Goal: Transaction & Acquisition: Purchase product/service

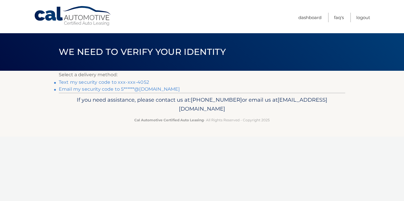
click at [144, 82] on link "Text my security code to xxx-xxx-4052" at bounding box center [104, 82] width 90 height 5
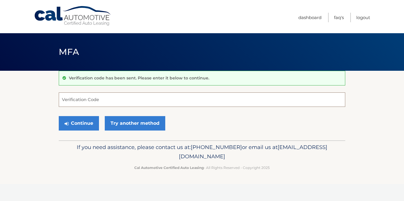
click at [118, 100] on input "Verification Code" at bounding box center [202, 100] width 286 height 14
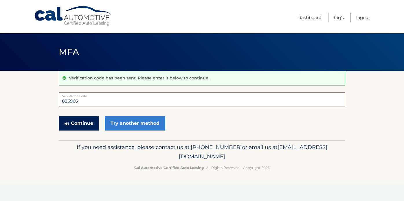
type input "826966"
click at [81, 123] on button "Continue" at bounding box center [79, 123] width 40 height 14
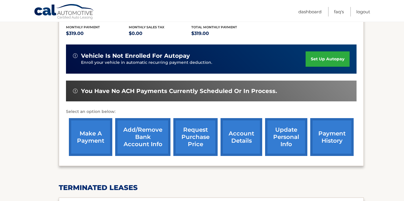
scroll to position [128, 0]
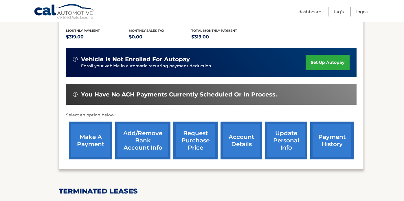
click at [87, 133] on link "make a payment" at bounding box center [90, 141] width 43 height 38
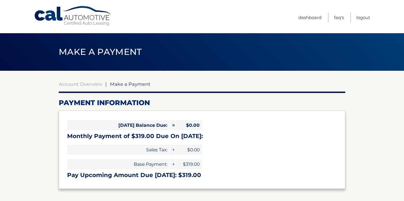
select select "Y2UxZjQ4ZDItNzE1Ny00MDBhLThkMTMtMTIwMWUyOTBjMDlh"
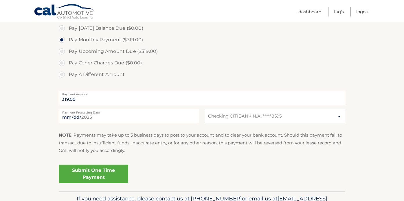
scroll to position [179, 0]
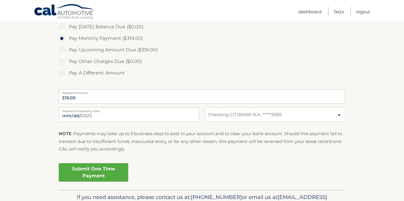
click at [91, 174] on link "Submit One Time Payment" at bounding box center [93, 172] width 69 height 19
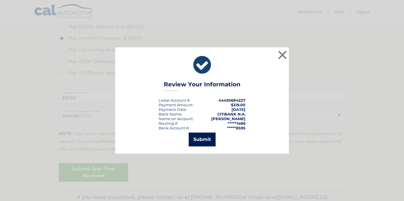
click at [199, 139] on button "Submit" at bounding box center [202, 140] width 27 height 14
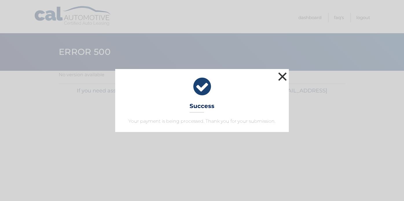
click at [282, 76] on button "×" at bounding box center [282, 77] width 12 height 12
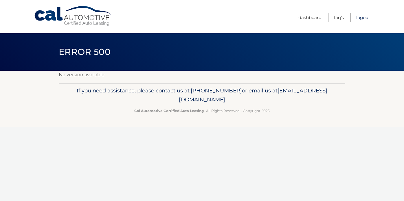
click at [363, 16] on link "Logout" at bounding box center [363, 18] width 14 height 10
